Goal: Use online tool/utility: Utilize a website feature to perform a specific function

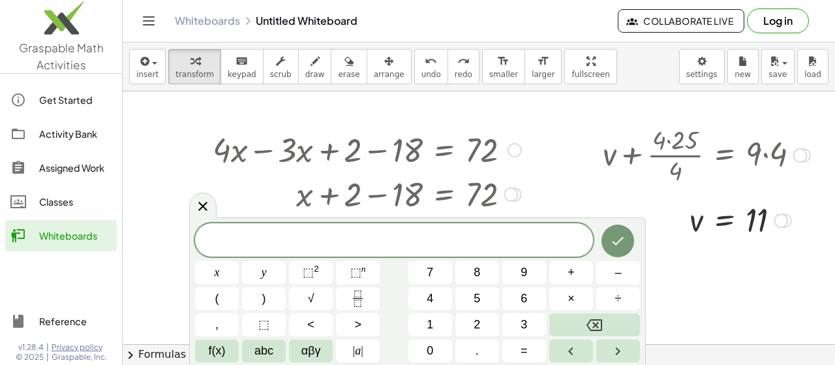
scroll to position [7, 0]
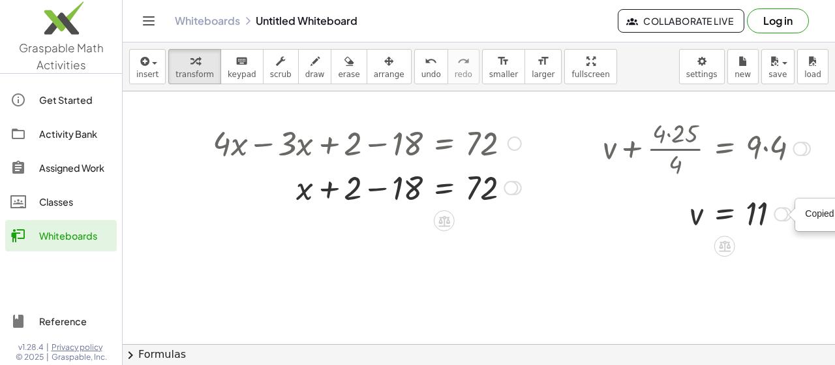
click at [801, 215] on div "Copied done" at bounding box center [827, 214] width 63 height 31
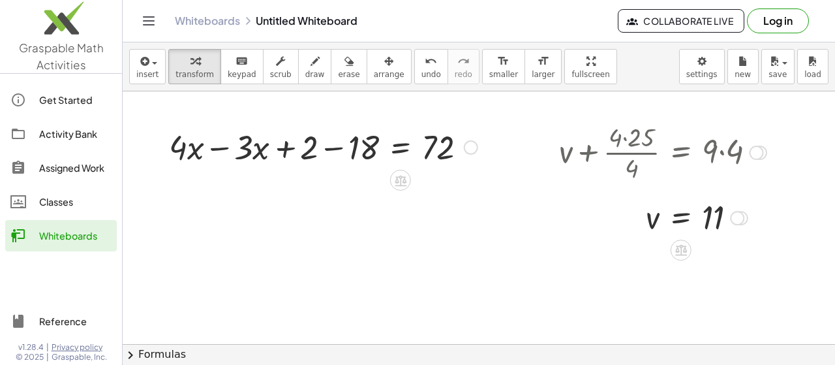
scroll to position [0, 140]
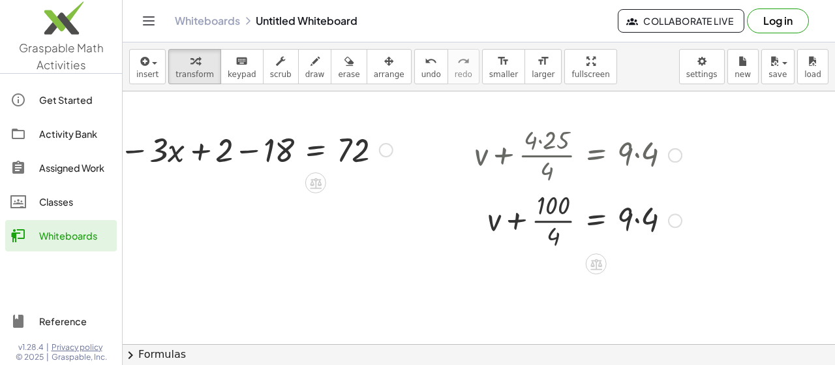
click at [597, 155] on div "+ v + · 4 · 25 · 4 = · 9 · 4" at bounding box center [597, 155] width 0 height 0
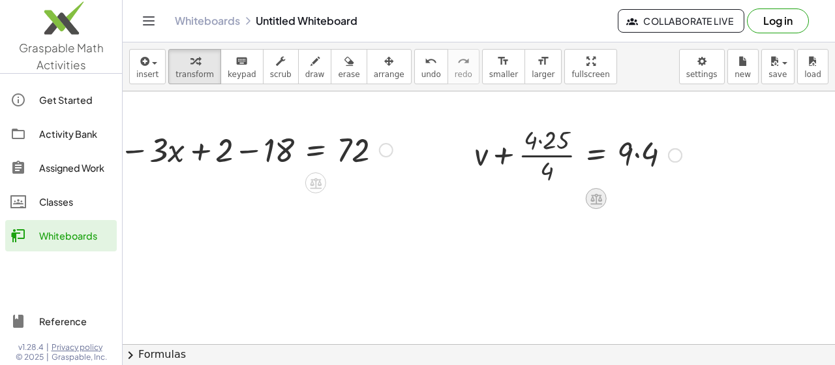
click at [589, 202] on icon at bounding box center [596, 199] width 14 height 14
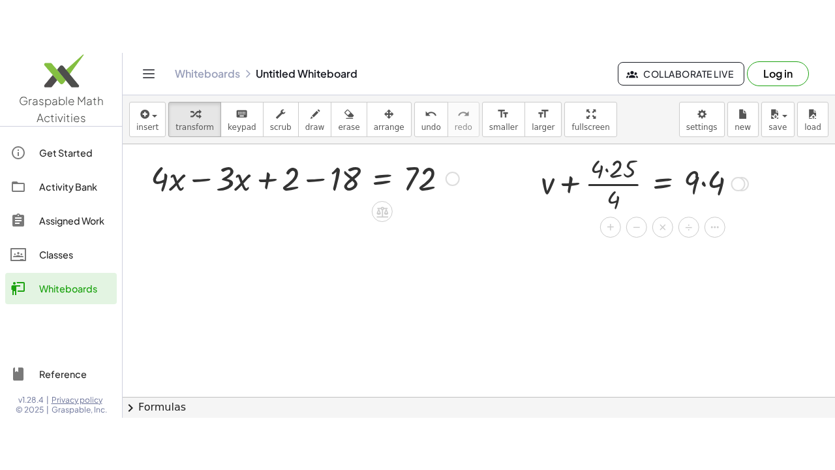
scroll to position [27, 62]
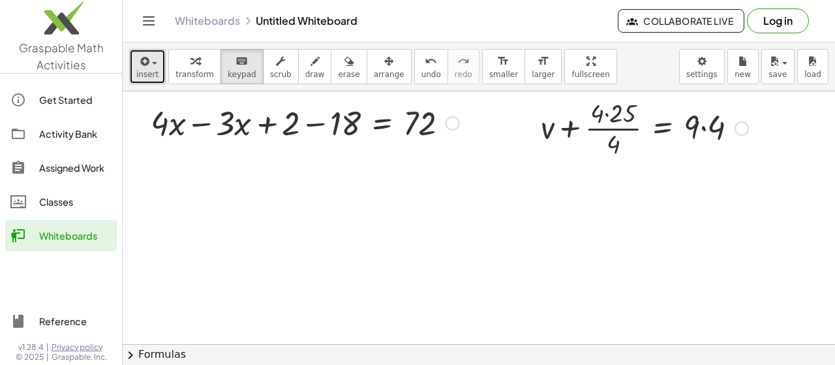
click at [155, 78] on span "insert" at bounding box center [147, 74] width 22 height 9
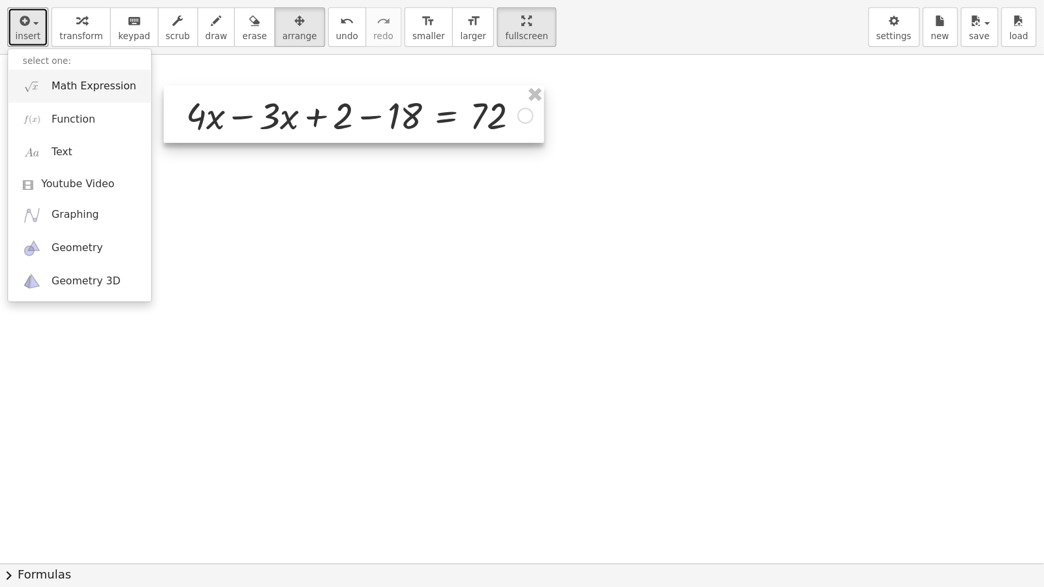
scroll to position [11, 0]
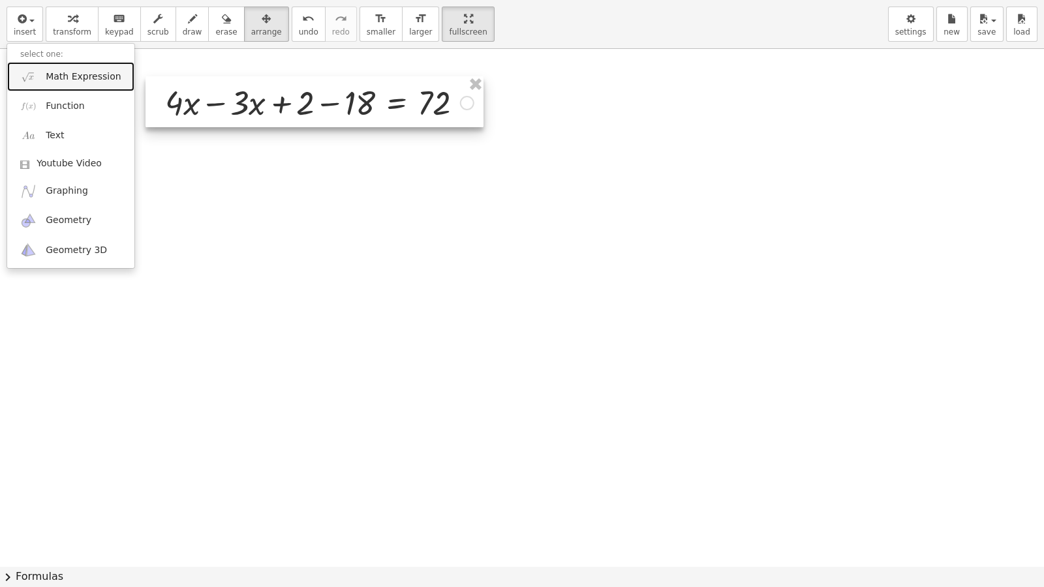
drag, startPoint x: 31, startPoint y: 74, endPoint x: 34, endPoint y: 84, distance: 10.3
click at [34, 84] on img at bounding box center [28, 77] width 16 height 16
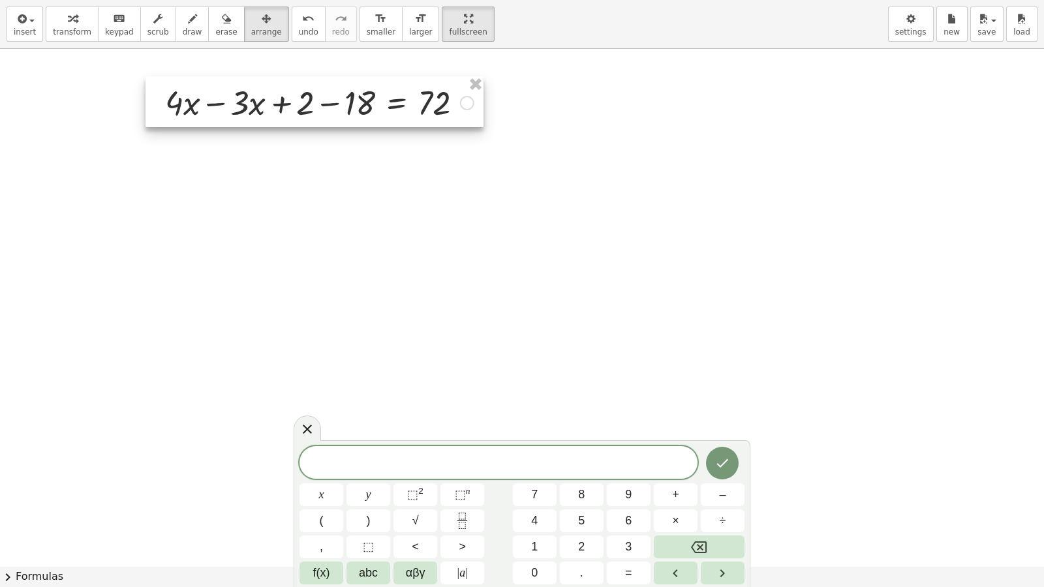
drag, startPoint x: 727, startPoint y: 321, endPoint x: 558, endPoint y: 492, distance: 240.5
click at [558, 364] on div "insert select one: Math Expression Function Text Youtube Video Graphing Geometr…" at bounding box center [522, 293] width 1044 height 587
click at [461, 364] on icon "Fraction" at bounding box center [462, 521] width 16 height 16
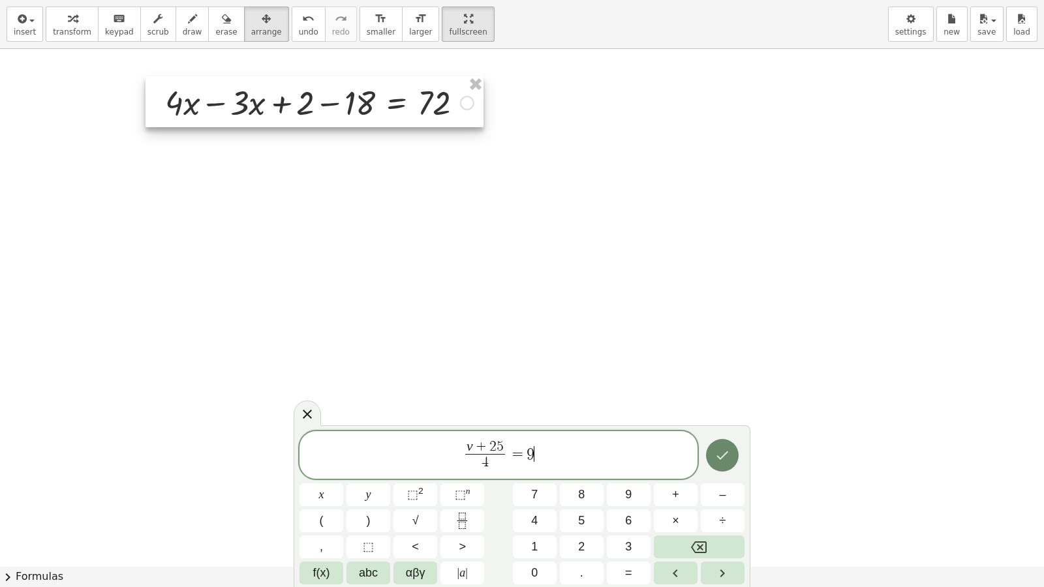
click at [724, 364] on icon "Done" at bounding box center [723, 456] width 16 height 16
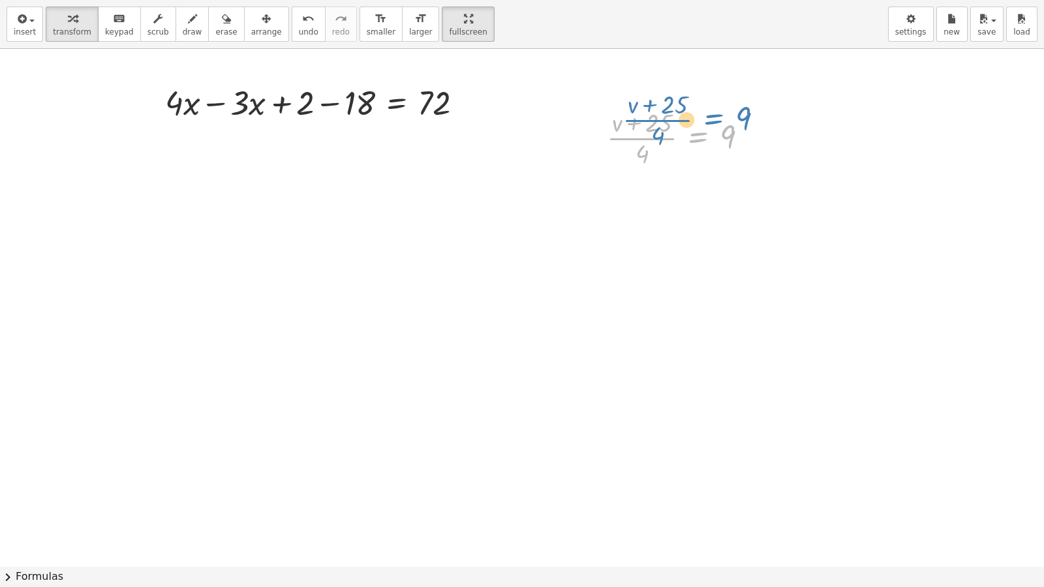
drag, startPoint x: 694, startPoint y: 136, endPoint x: 710, endPoint y: 117, distance: 24.1
click at [710, 117] on div at bounding box center [682, 136] width 164 height 65
